Goal: Find specific page/section: Find specific page/section

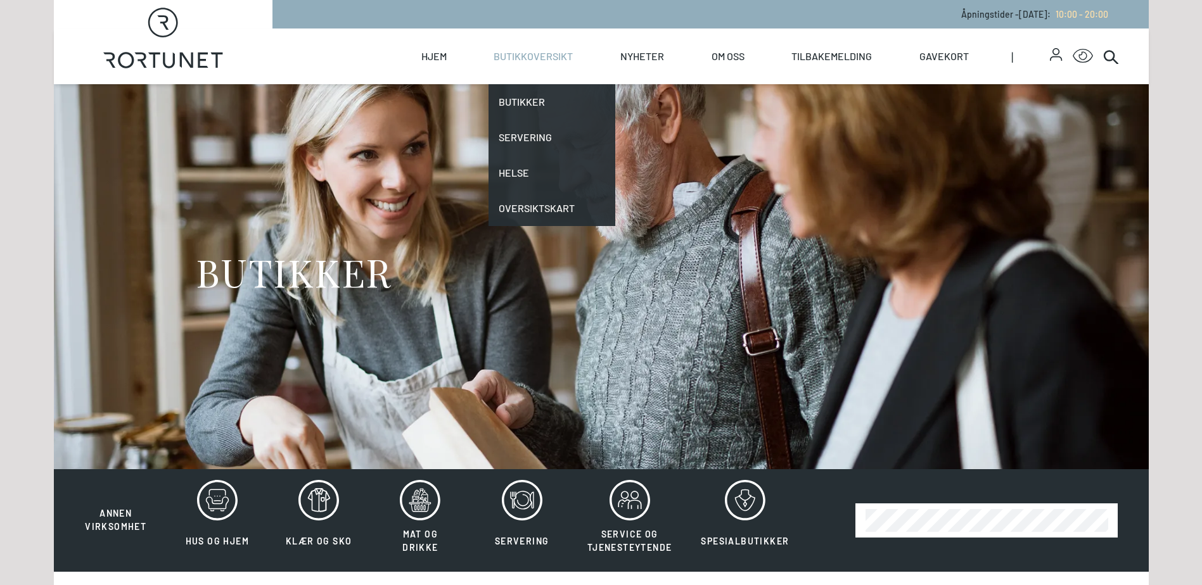
click at [516, 53] on link "Butikkoversikt" at bounding box center [532, 57] width 79 height 56
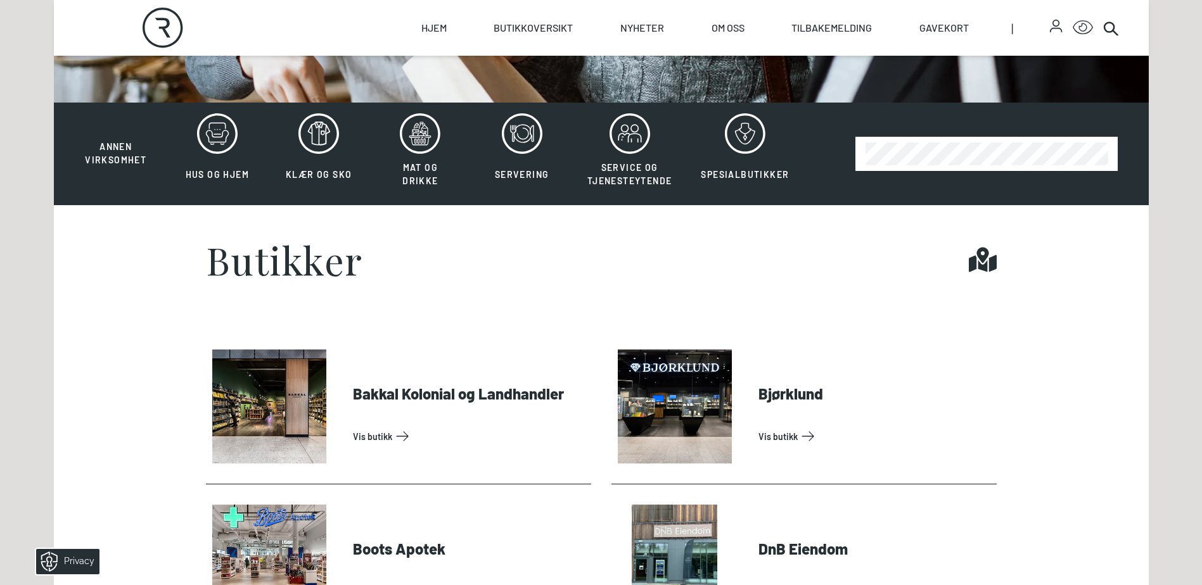
scroll to position [380, 0]
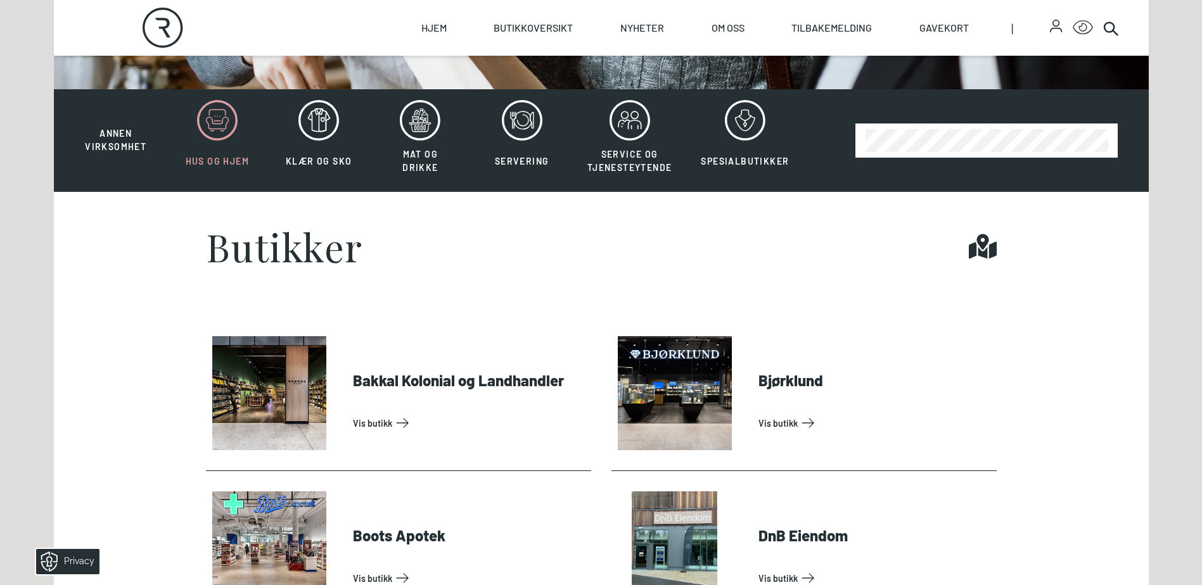
click at [215, 135] on icon at bounding box center [217, 120] width 41 height 41
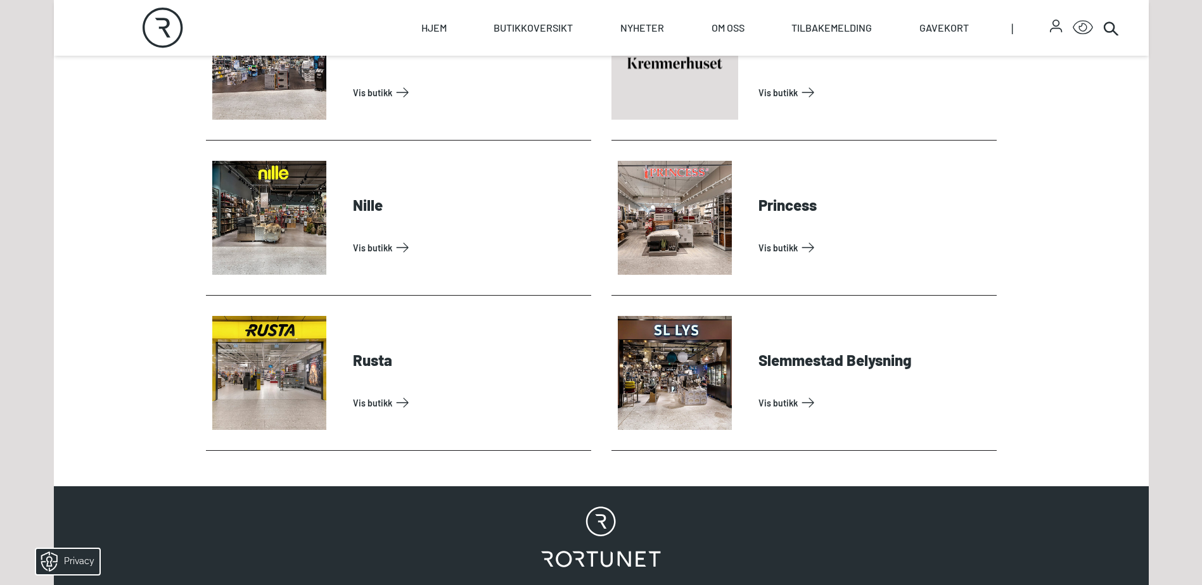
scroll to position [950, 0]
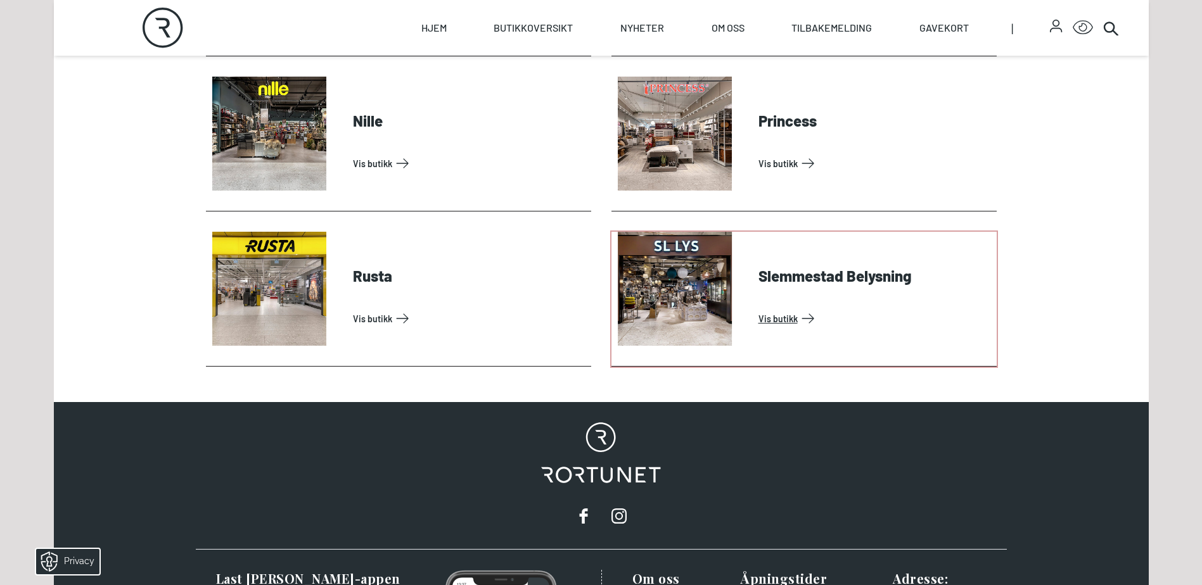
click at [852, 308] on link "Vis butikk" at bounding box center [874, 318] width 233 height 20
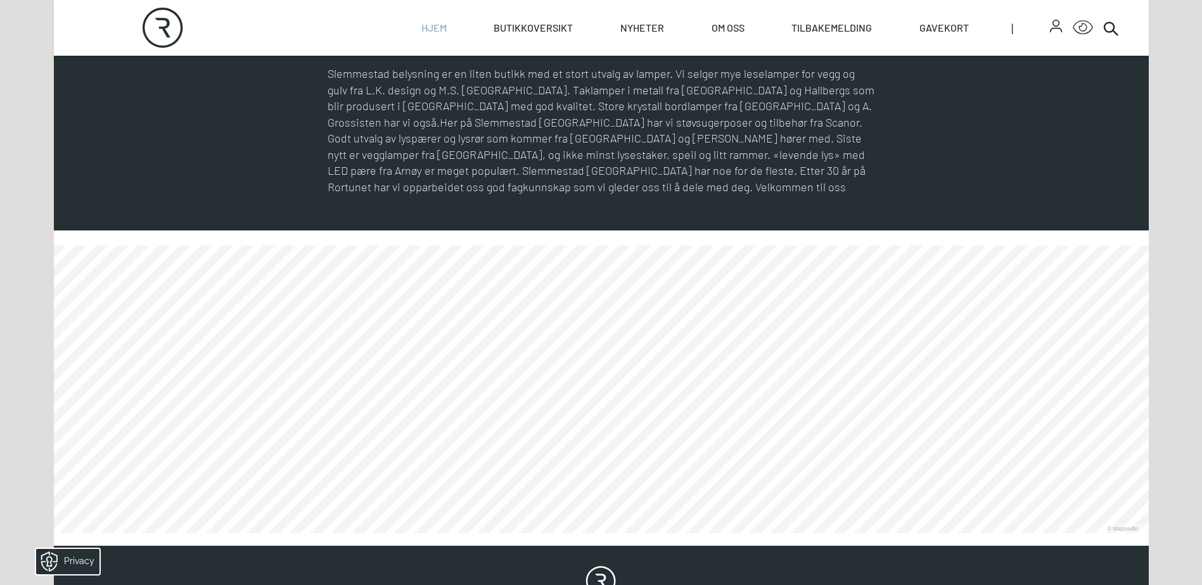
scroll to position [823, 0]
